Goal: Task Accomplishment & Management: Complete application form

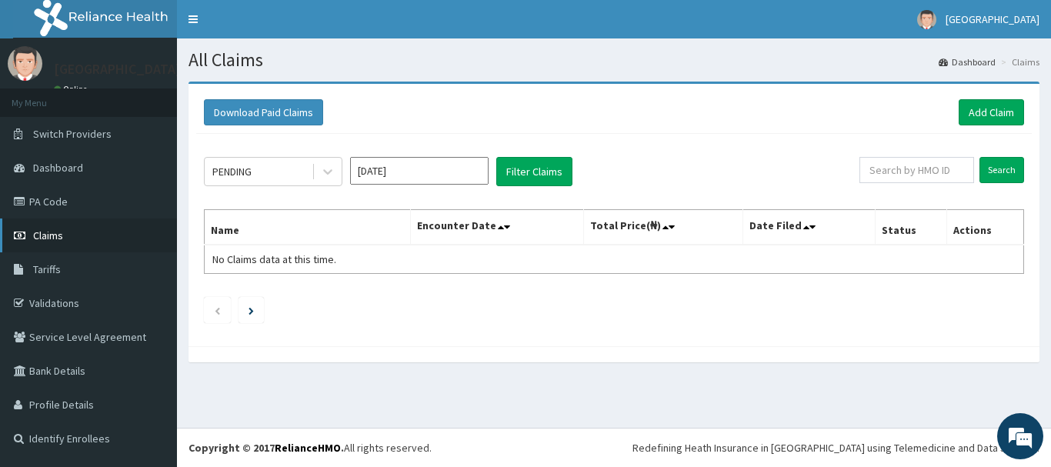
click at [63, 239] on link "Claims" at bounding box center [88, 235] width 177 height 34
click at [977, 115] on link "Add Claim" at bounding box center [990, 112] width 65 height 26
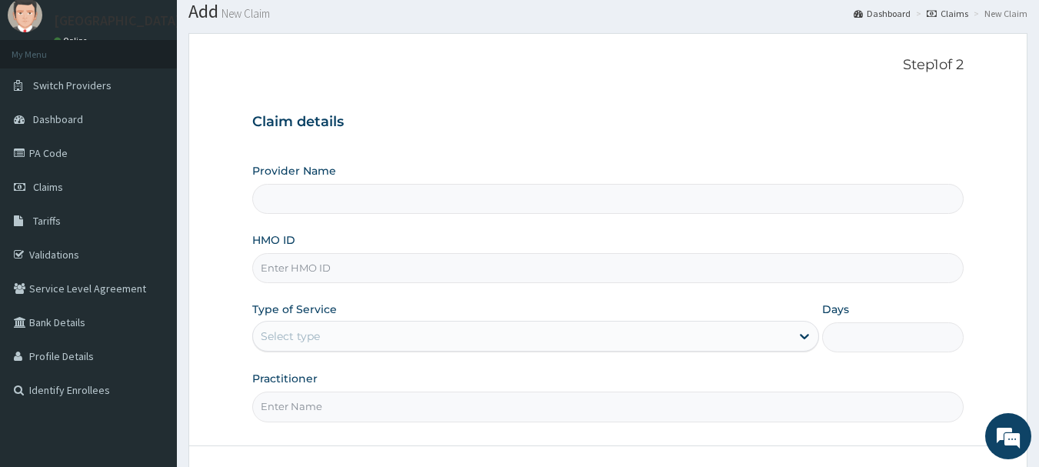
scroll to position [165, 0]
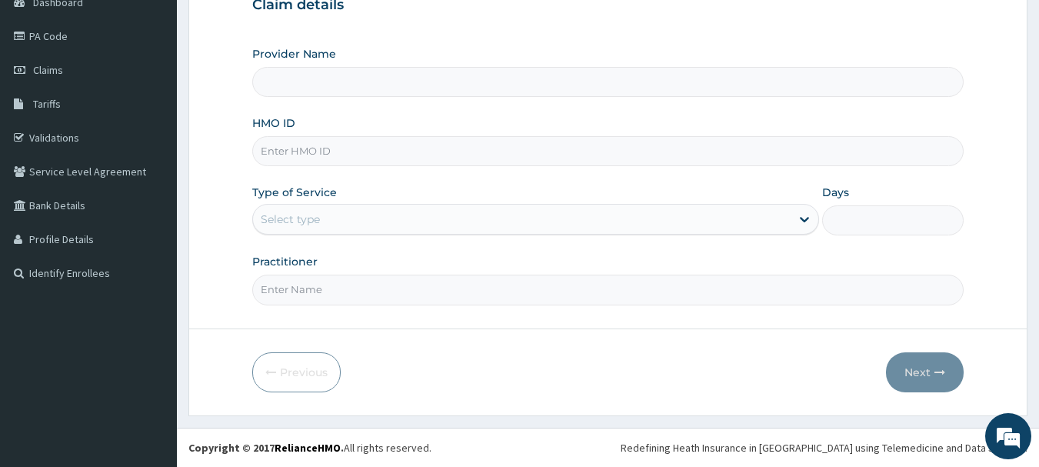
type input "New Life Hospital, Mubi"
click at [396, 159] on input "HMO ID" at bounding box center [608, 151] width 712 height 30
type input "r"
type input "RIS/1014/A"
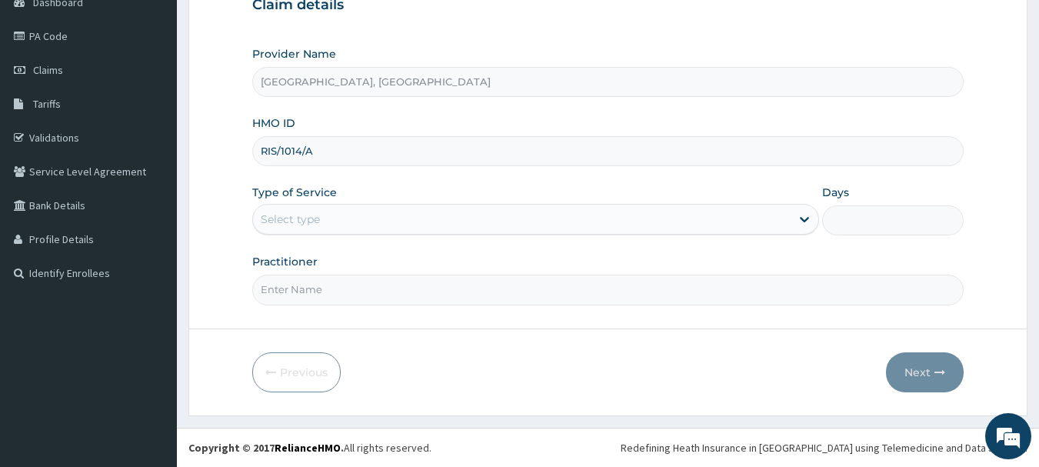
click at [419, 222] on div "Select type" at bounding box center [522, 219] width 538 height 25
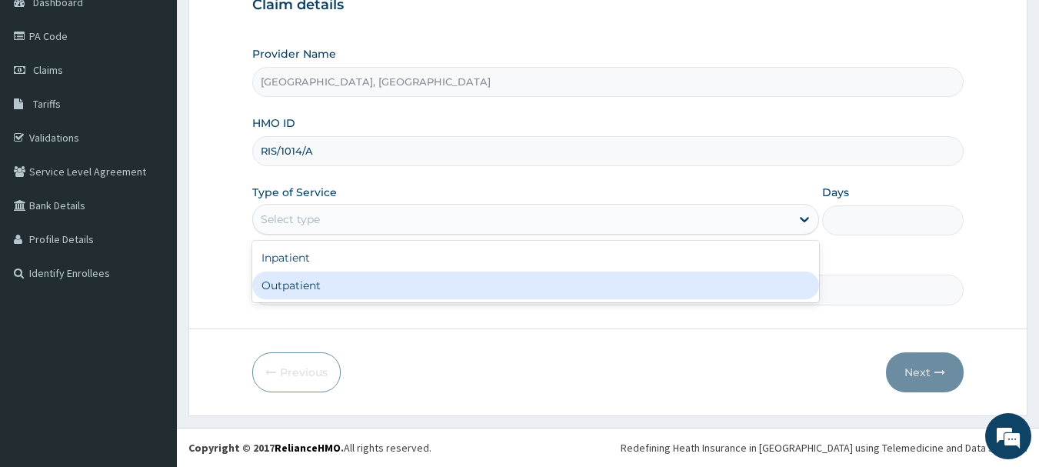
click at [381, 278] on div "Outpatient" at bounding box center [535, 286] width 567 height 28
type input "1"
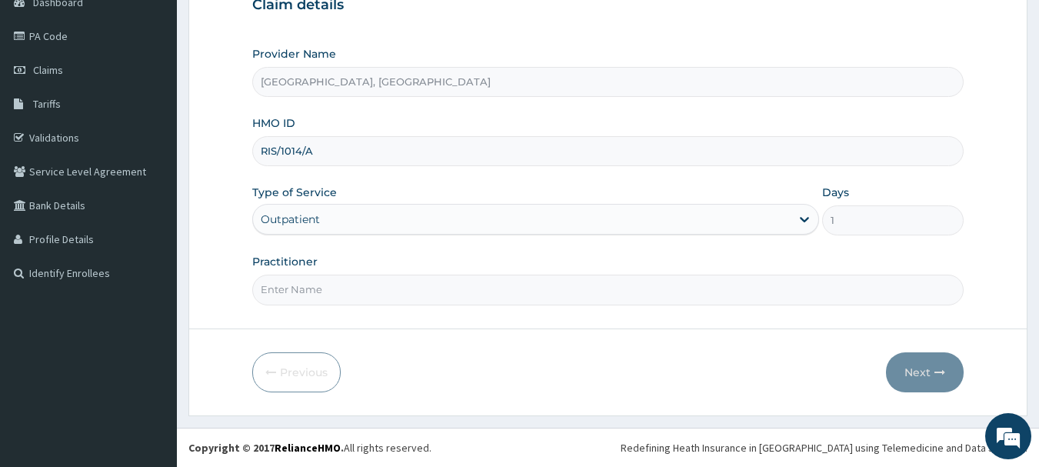
click at [371, 287] on input "Practitioner" at bounding box center [608, 290] width 712 height 30
type input "DR FRANCIS"
click at [928, 374] on button "Next" at bounding box center [925, 372] width 78 height 40
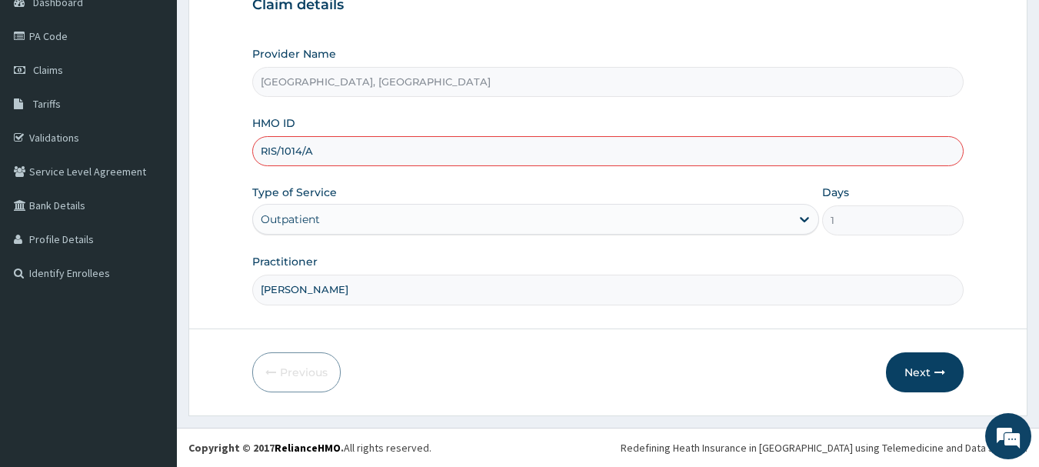
click at [274, 152] on input "RIS/1014/A" at bounding box center [608, 151] width 712 height 30
click at [930, 371] on button "Next" at bounding box center [925, 372] width 78 height 40
click at [917, 372] on button "Next" at bounding box center [925, 372] width 78 height 40
click at [645, 375] on div "Previous Next" at bounding box center [608, 372] width 712 height 40
click at [919, 375] on button "Next" at bounding box center [925, 372] width 78 height 40
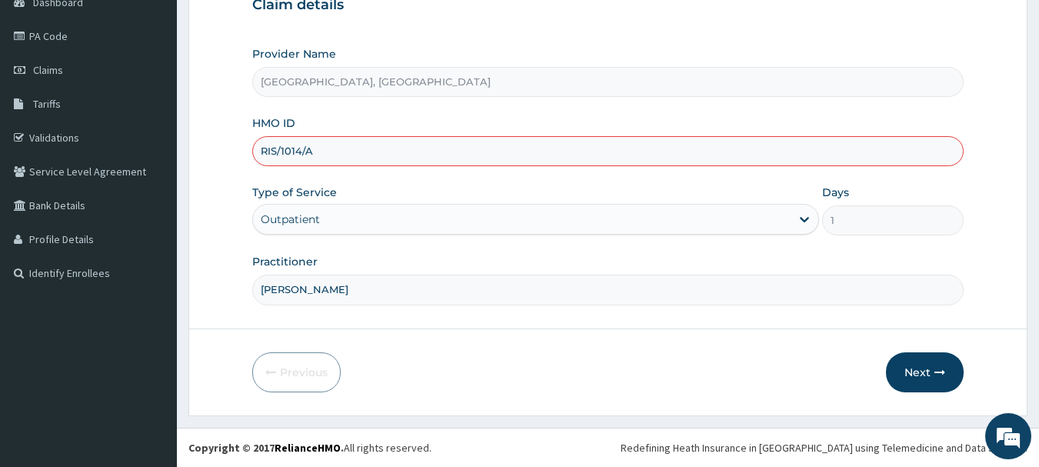
click at [355, 153] on input "RIS/1014/A" at bounding box center [608, 151] width 712 height 30
type input "RIS/1014/A"
click at [923, 372] on button "Next" at bounding box center [925, 372] width 78 height 40
